Goal: Task Accomplishment & Management: Manage account settings

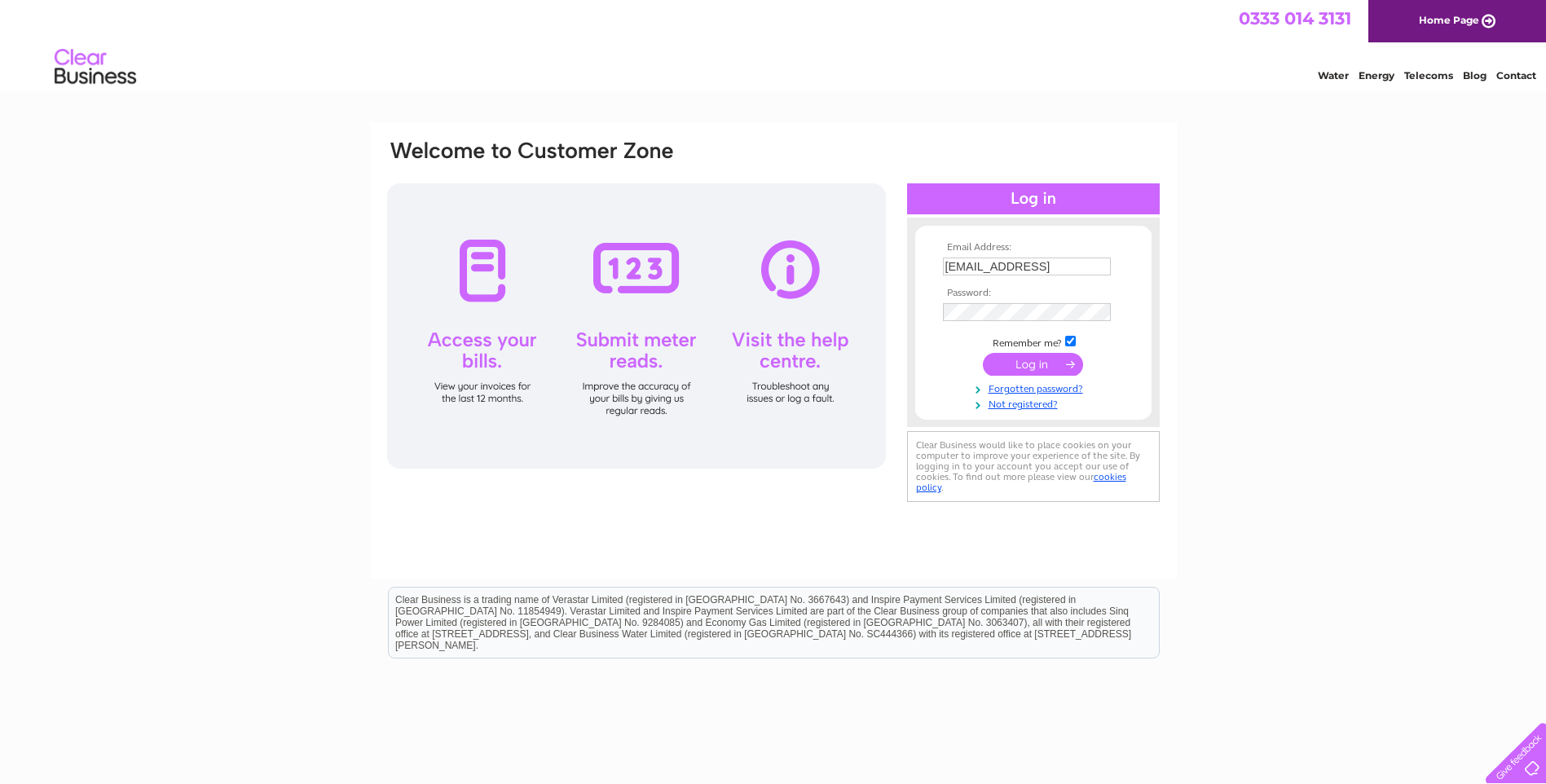
click at [1182, 259] on div "Email Address: ericoxtoby@yahoo.co.ukLo Password: Forgotten password?" at bounding box center [773, 489] width 1546 height 735
click at [1084, 264] on input "ericoxtoby@yahoo.co.ukLo" at bounding box center [1026, 266] width 168 height 18
type input "ericoxtoby@yahoo.co.uk"
click at [1044, 367] on input "submit" at bounding box center [1033, 366] width 101 height 23
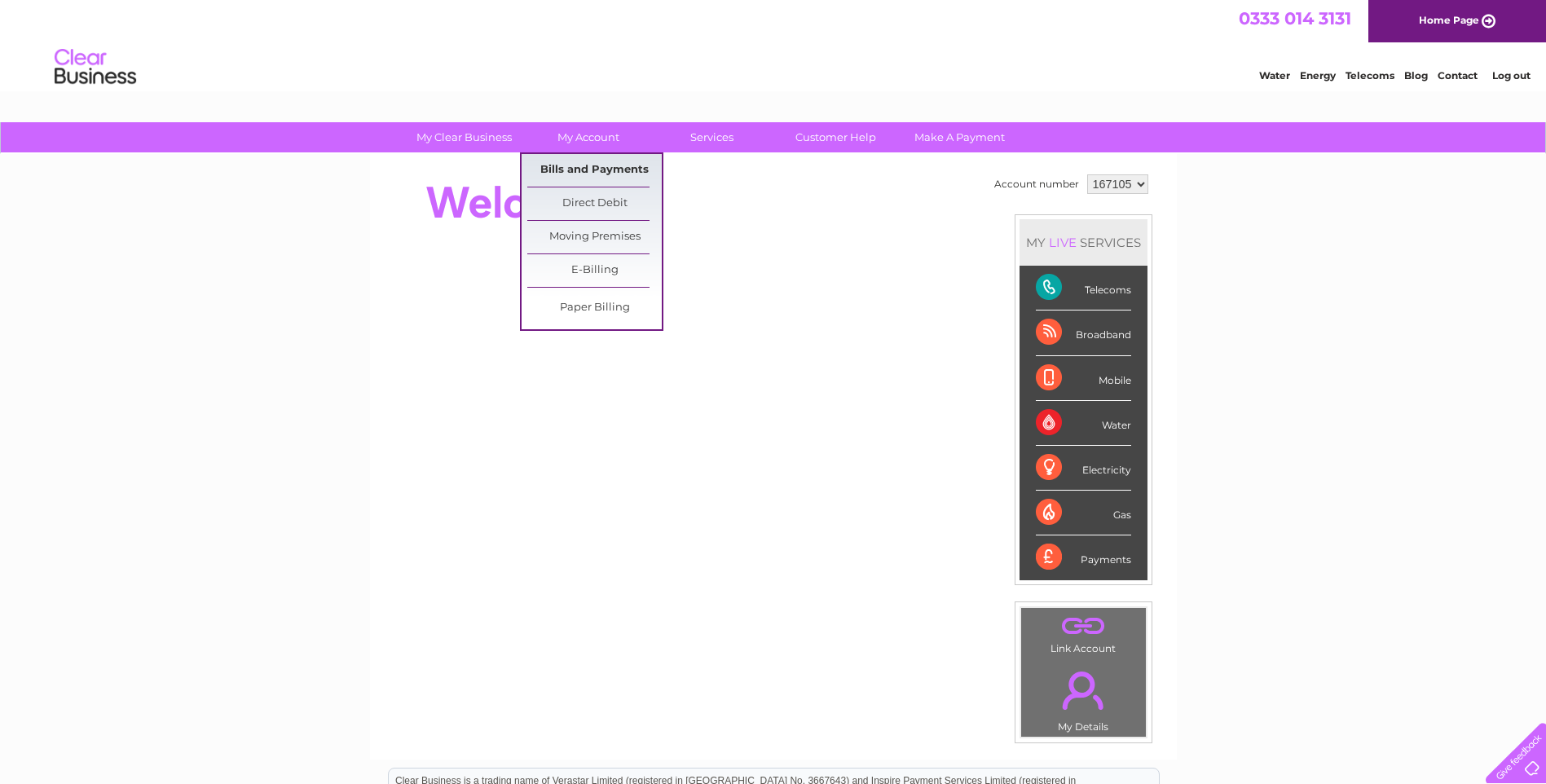
click at [587, 167] on link "Bills and Payments" at bounding box center [595, 170] width 135 height 32
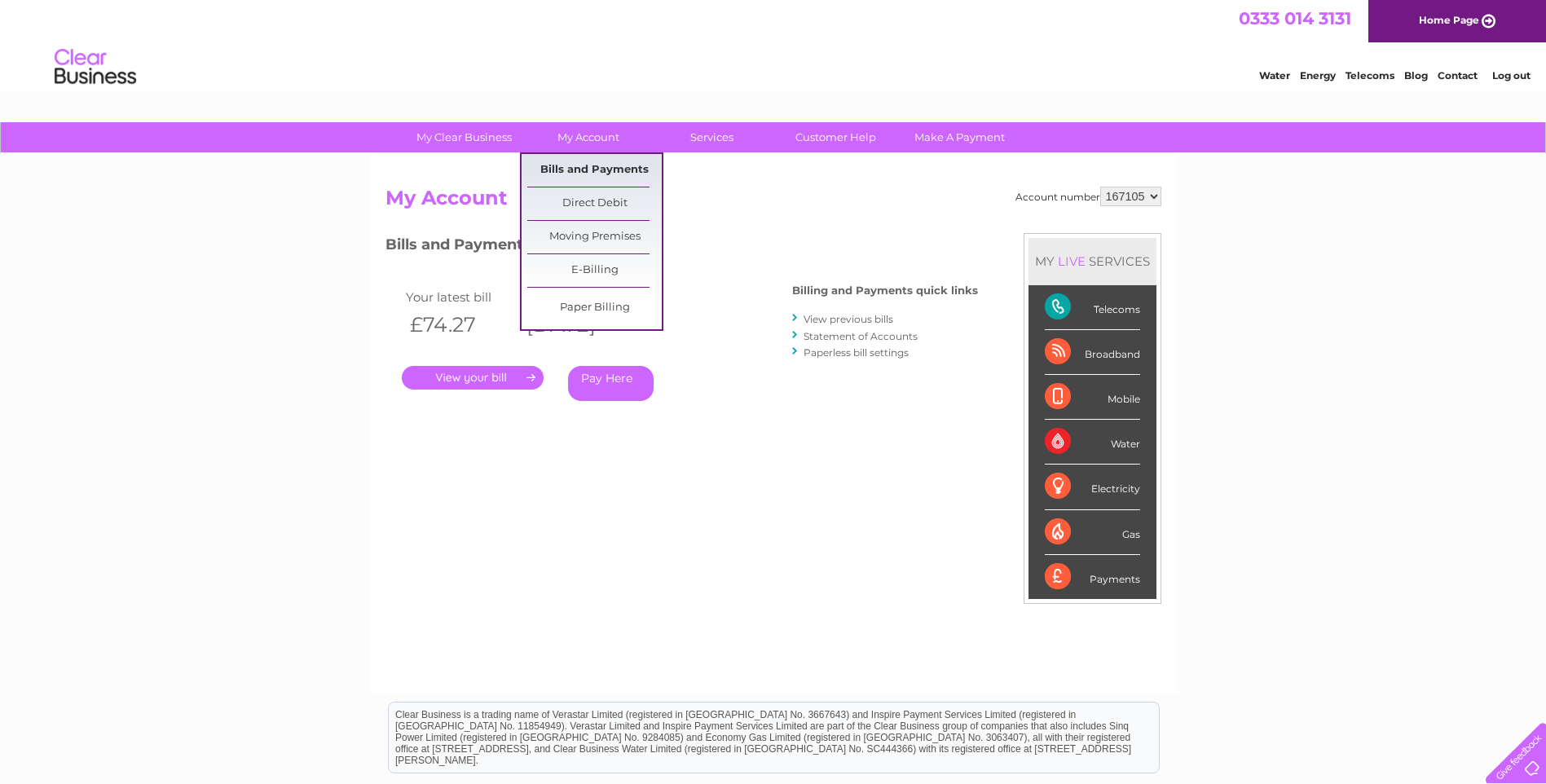
click at [576, 170] on link "Bills and Payments" at bounding box center [595, 170] width 135 height 32
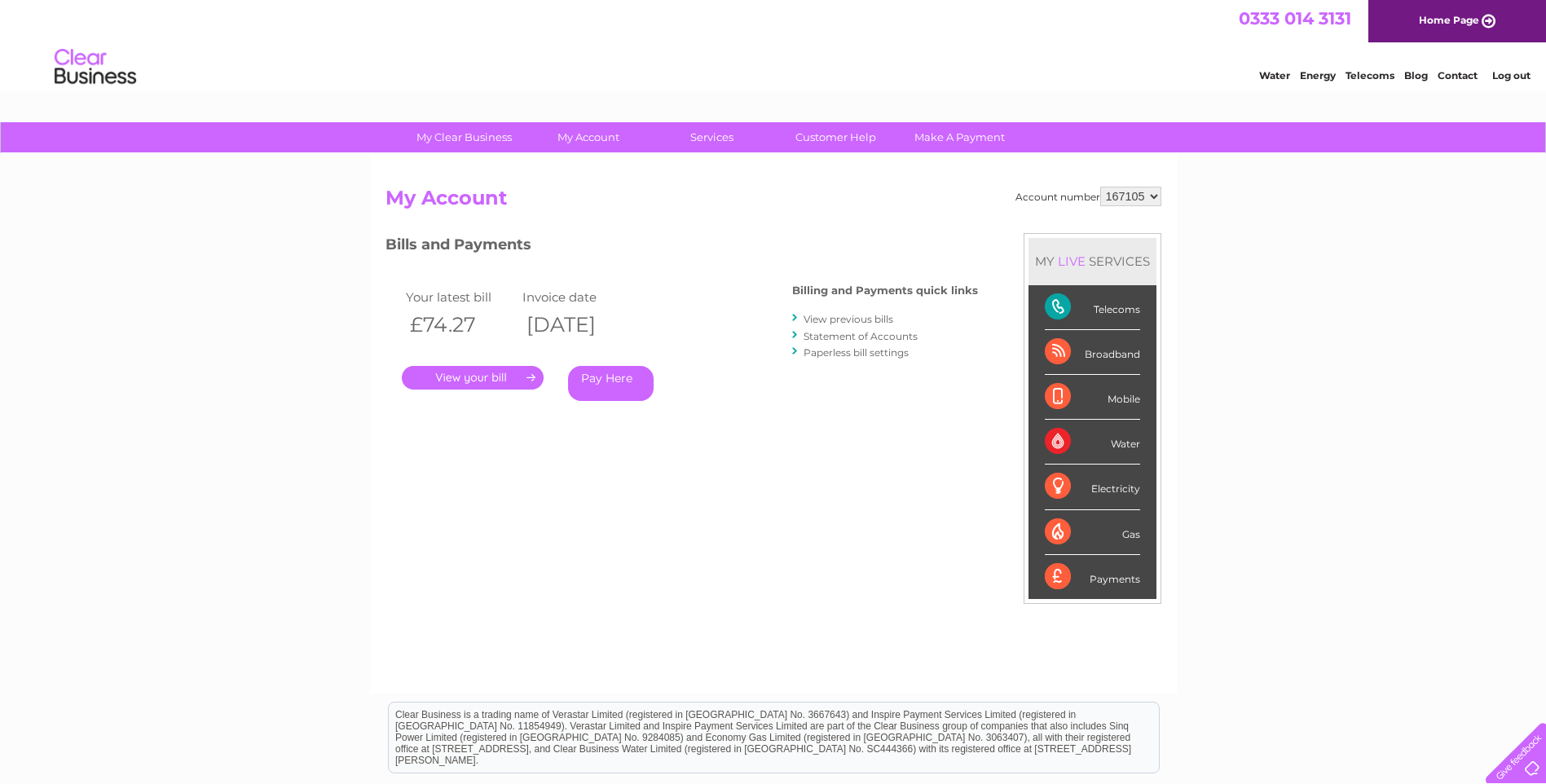
click at [826, 335] on link "Statement of Accounts" at bounding box center [860, 336] width 114 height 12
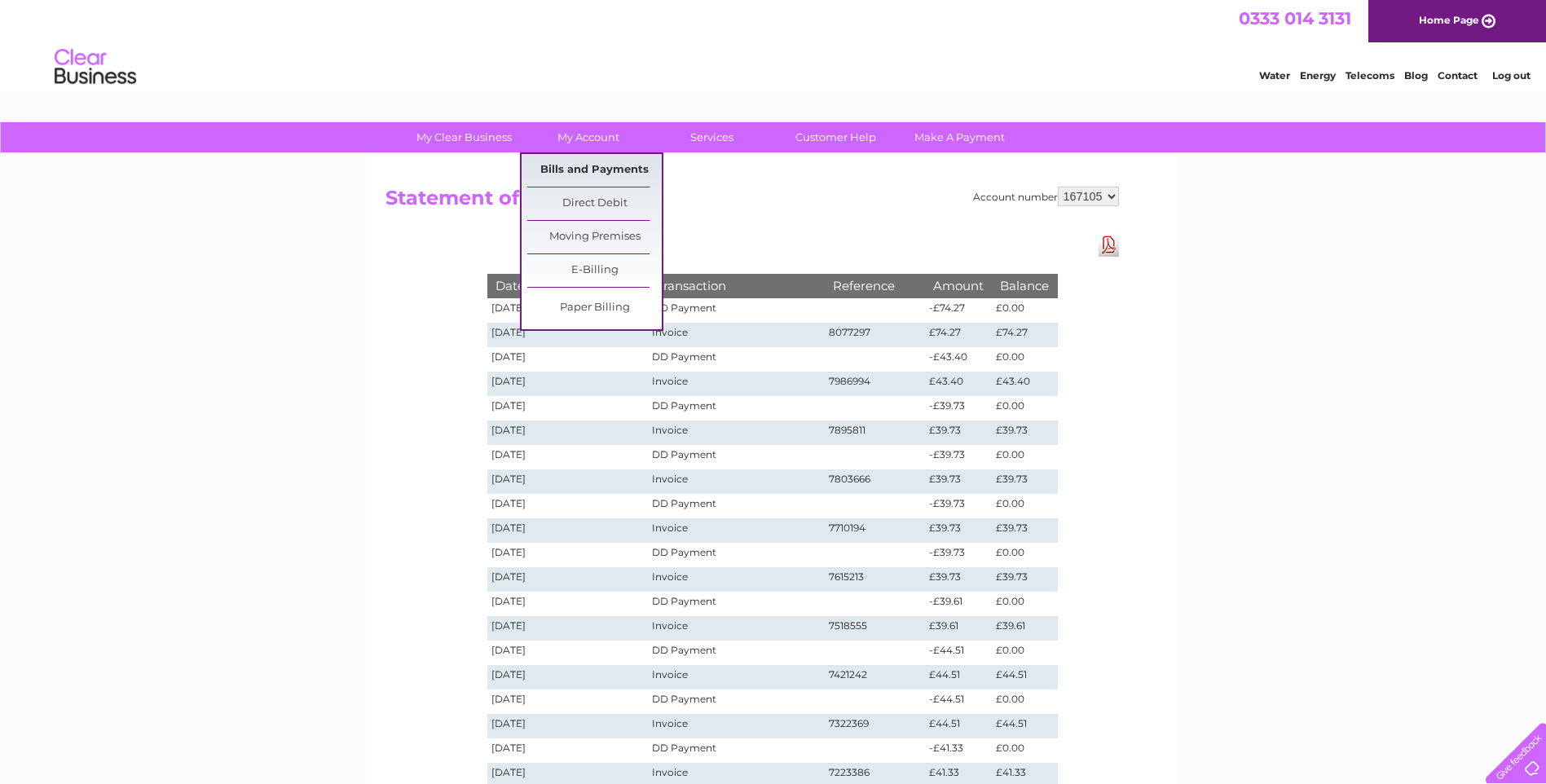
click at [564, 165] on link "Bills and Payments" at bounding box center [595, 170] width 135 height 32
